Goal: Check status: Check status

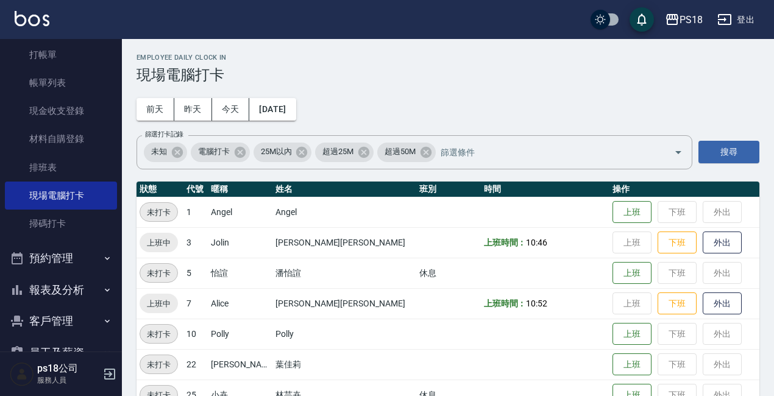
scroll to position [61, 0]
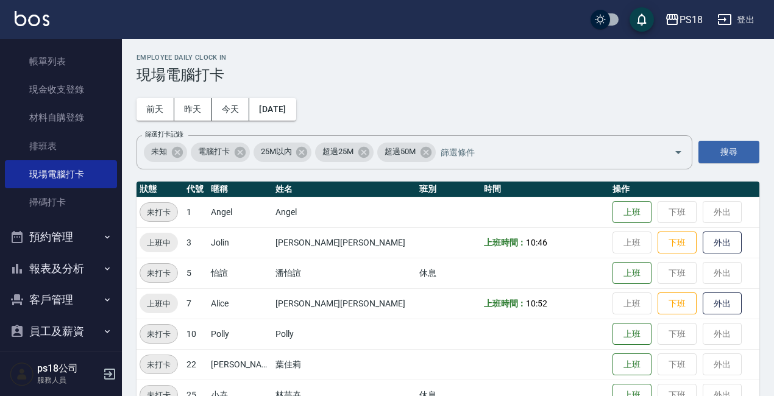
click at [65, 274] on button "報表及分析" at bounding box center [61, 269] width 112 height 32
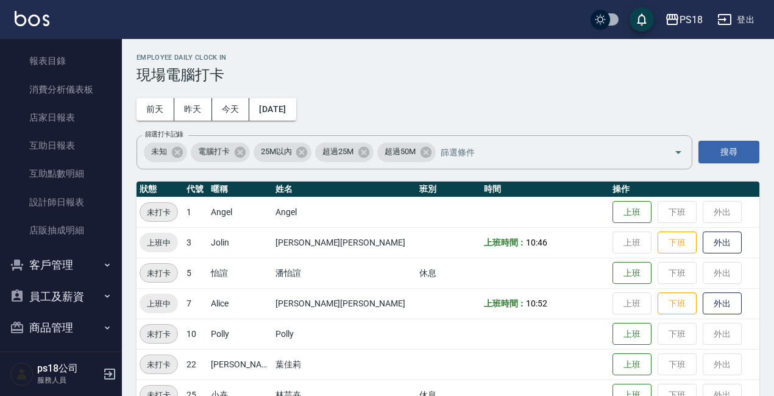
scroll to position [305, 0]
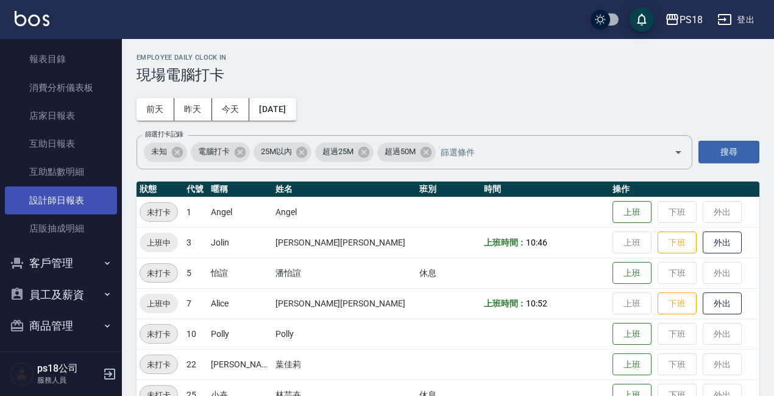
click at [66, 191] on link "設計師日報表" at bounding box center [61, 200] width 112 height 28
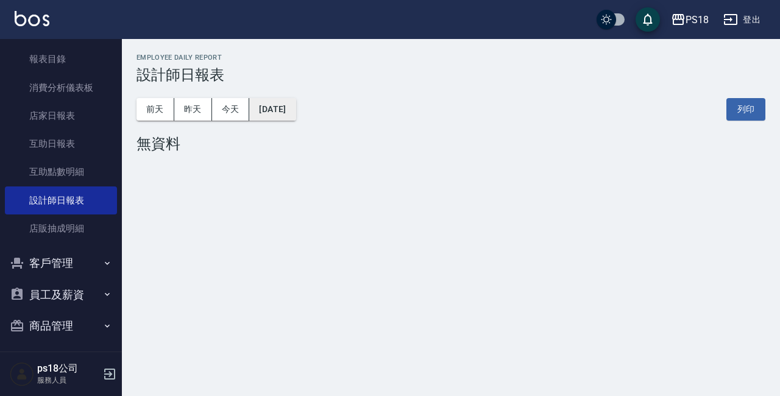
click at [295, 106] on button "[DATE]" at bounding box center [272, 109] width 46 height 23
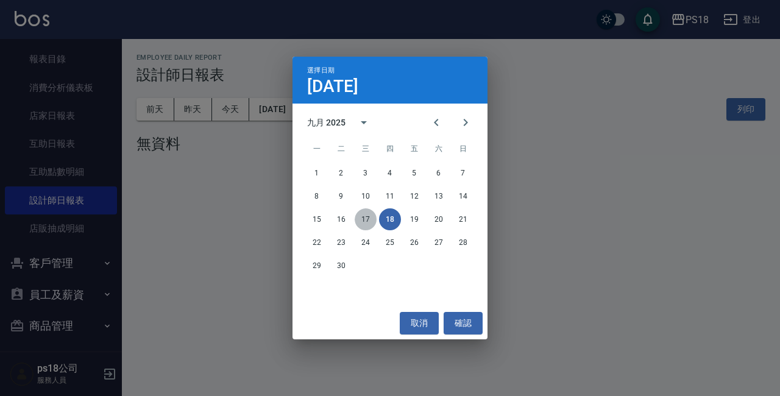
click at [366, 226] on button "17" at bounding box center [366, 219] width 22 height 22
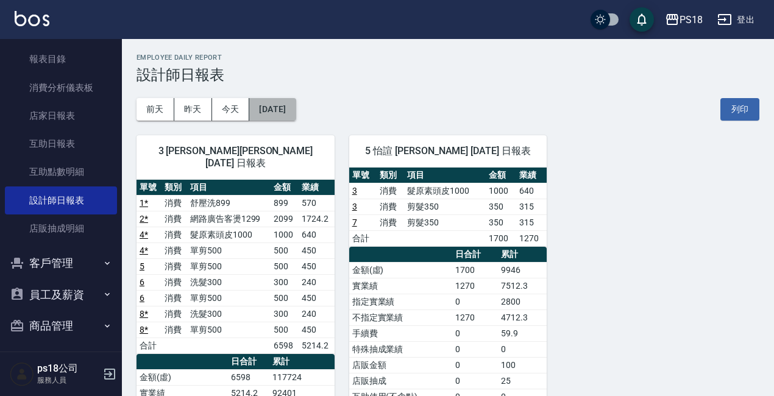
click at [295, 110] on button "[DATE]" at bounding box center [272, 109] width 46 height 23
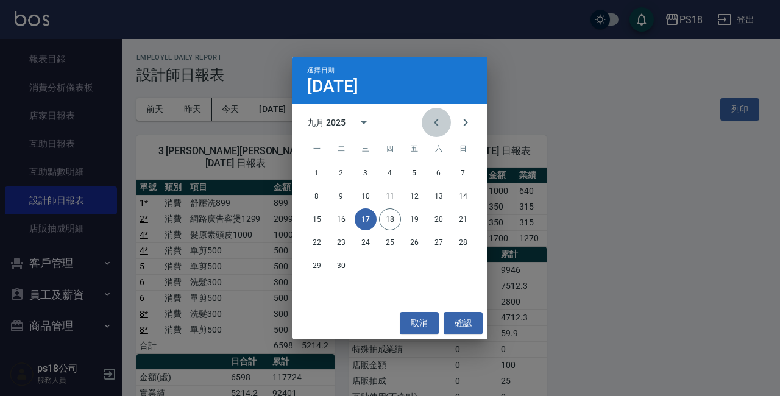
click at [434, 124] on icon "Previous month" at bounding box center [436, 122] width 15 height 15
click at [466, 219] on button "17" at bounding box center [463, 219] width 22 height 22
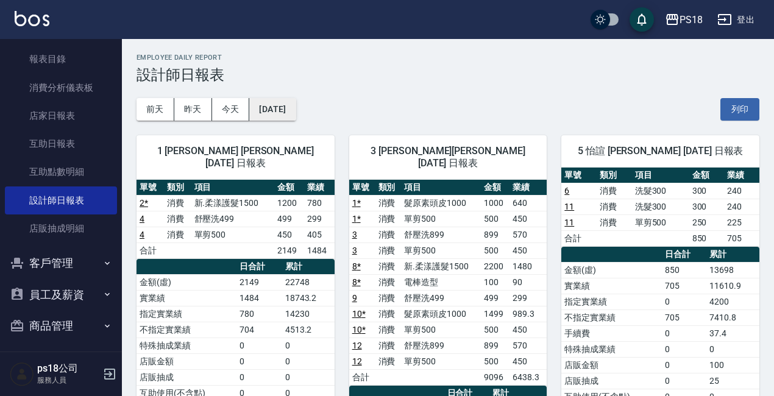
click at [295, 106] on button "[DATE]" at bounding box center [272, 109] width 46 height 23
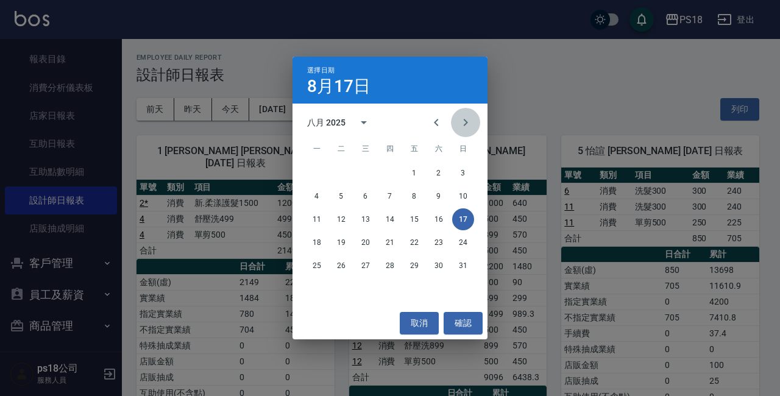
click at [467, 116] on icon "Next month" at bounding box center [465, 122] width 15 height 15
click at [366, 216] on button "17" at bounding box center [366, 219] width 22 height 22
